Goal: Task Accomplishment & Management: Use online tool/utility

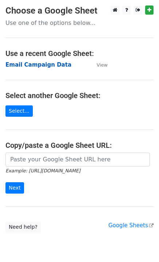
click at [43, 64] on strong "Email Campaign Data" at bounding box center [38, 64] width 66 height 7
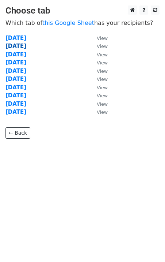
click at [26, 47] on strong "22-08-2025" at bounding box center [15, 46] width 21 height 7
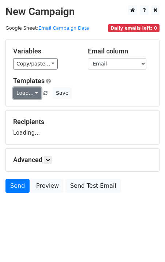
click at [33, 93] on link "Load..." at bounding box center [27, 92] width 28 height 11
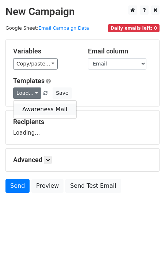
click at [27, 110] on link "Awareness Mail" at bounding box center [45, 109] width 63 height 12
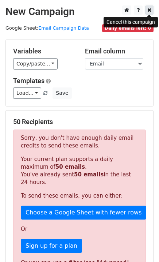
click at [150, 11] on icon at bounding box center [150, 9] width 4 height 5
